Goal: Transaction & Acquisition: Purchase product/service

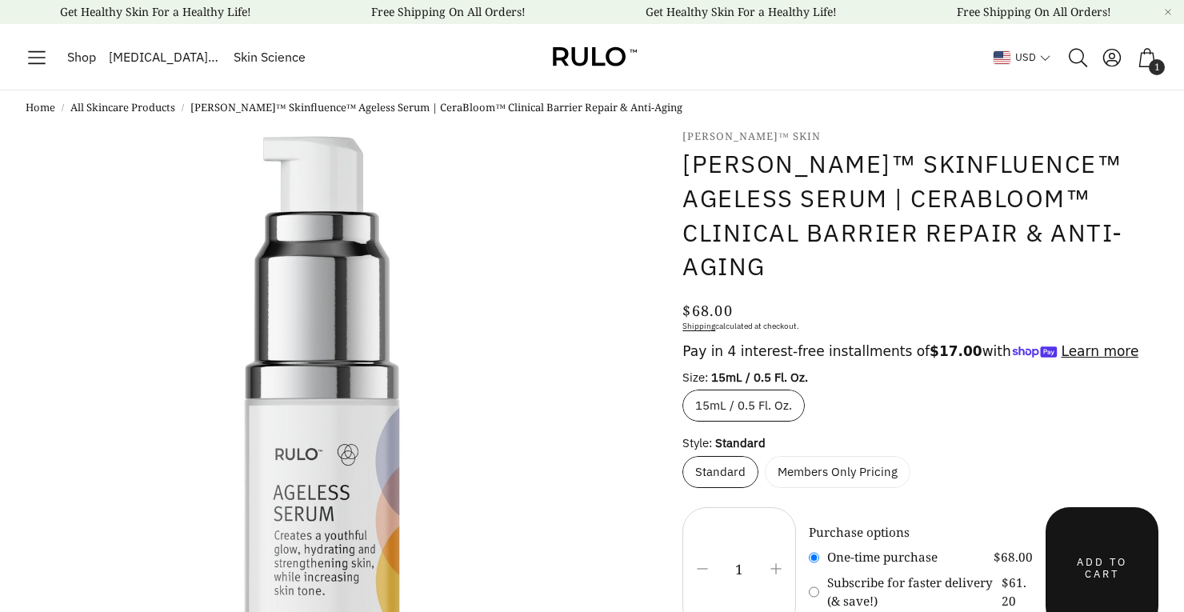
click at [86, 59] on span "Shop" at bounding box center [81, 57] width 29 height 21
